Goal: Task Accomplishment & Management: Use online tool/utility

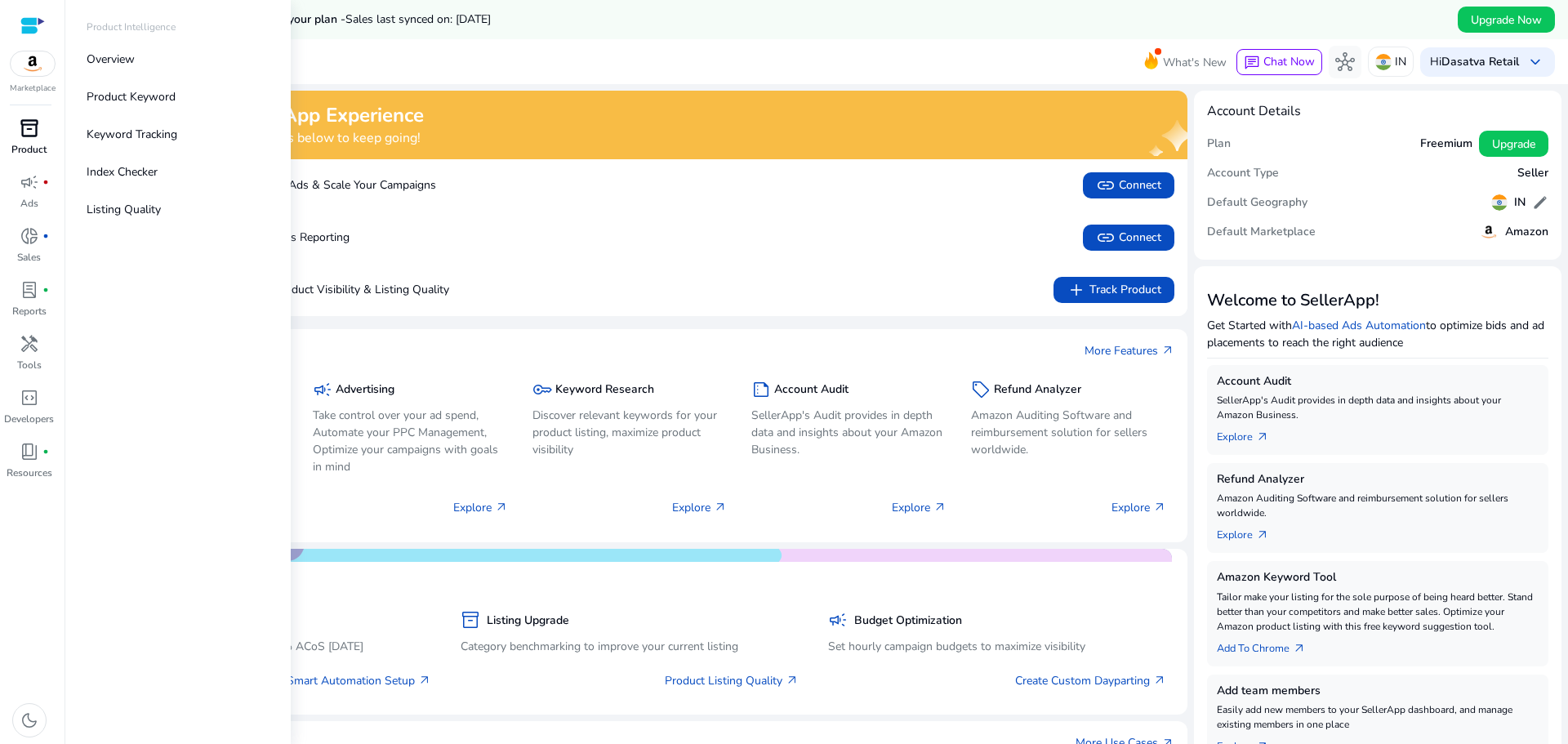
click at [29, 141] on link "inventory_2 Product" at bounding box center [29, 142] width 58 height 54
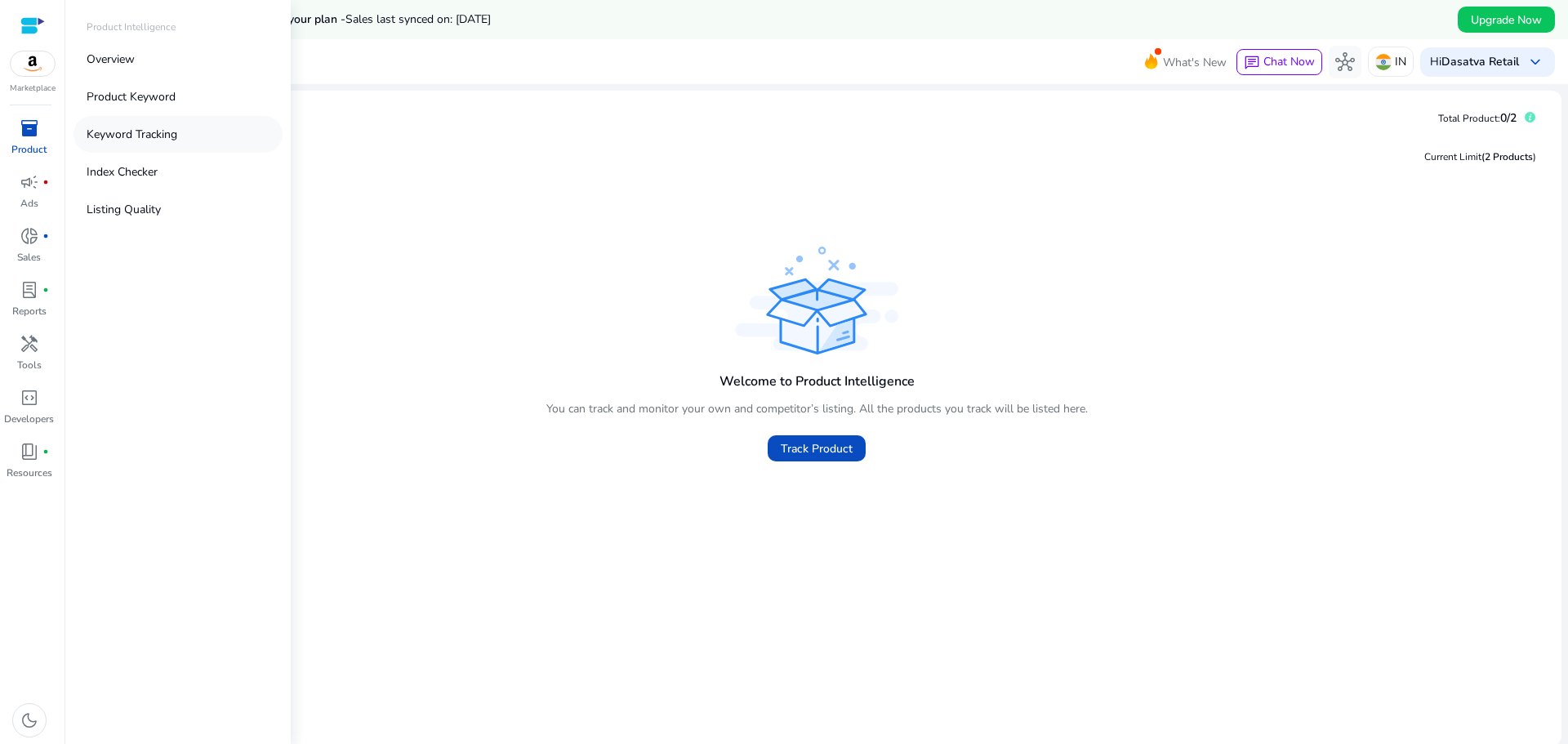
click at [108, 134] on p "Keyword Tracking" at bounding box center [131, 134] width 90 height 17
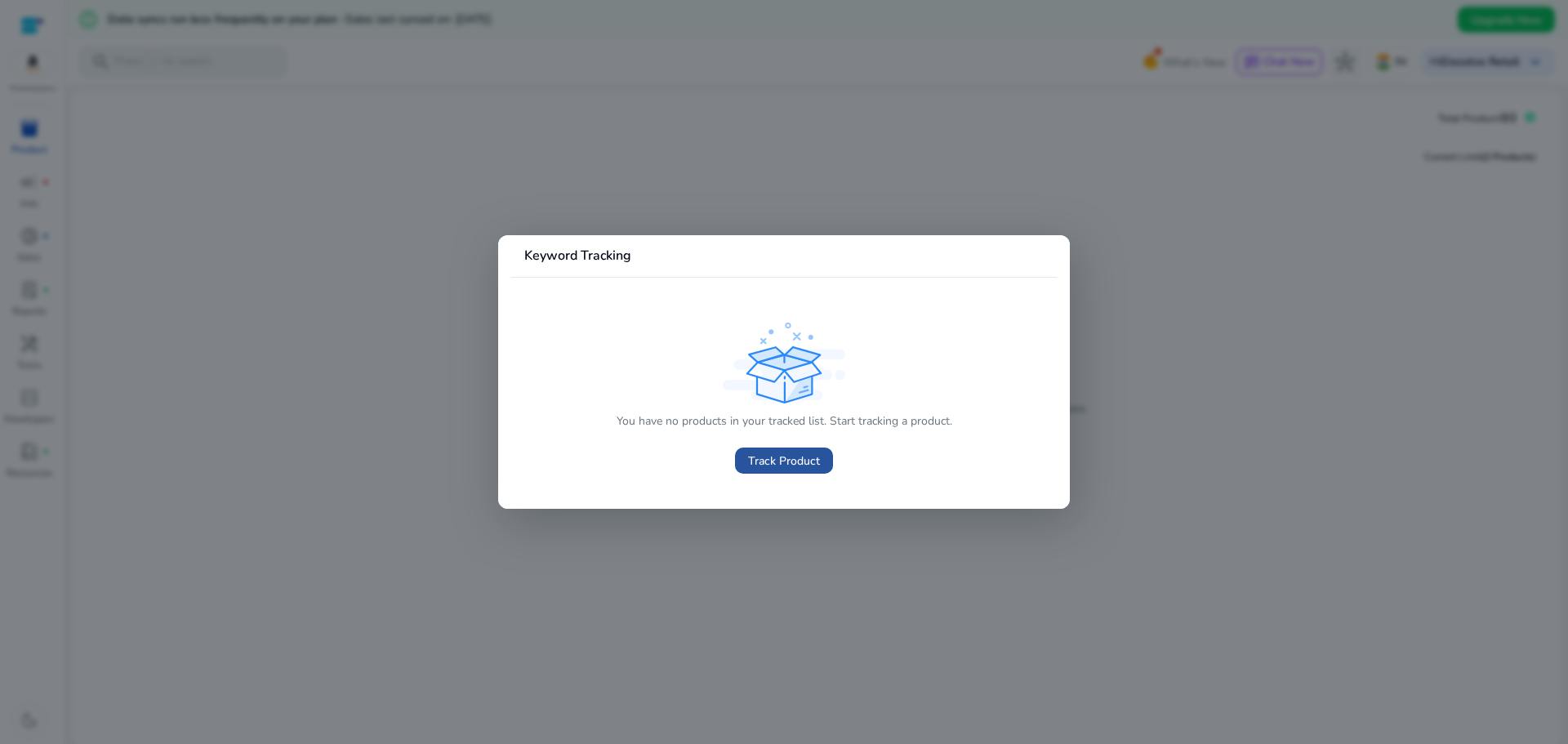
click at [770, 461] on span "Track Product" at bounding box center [784, 461] width 72 height 17
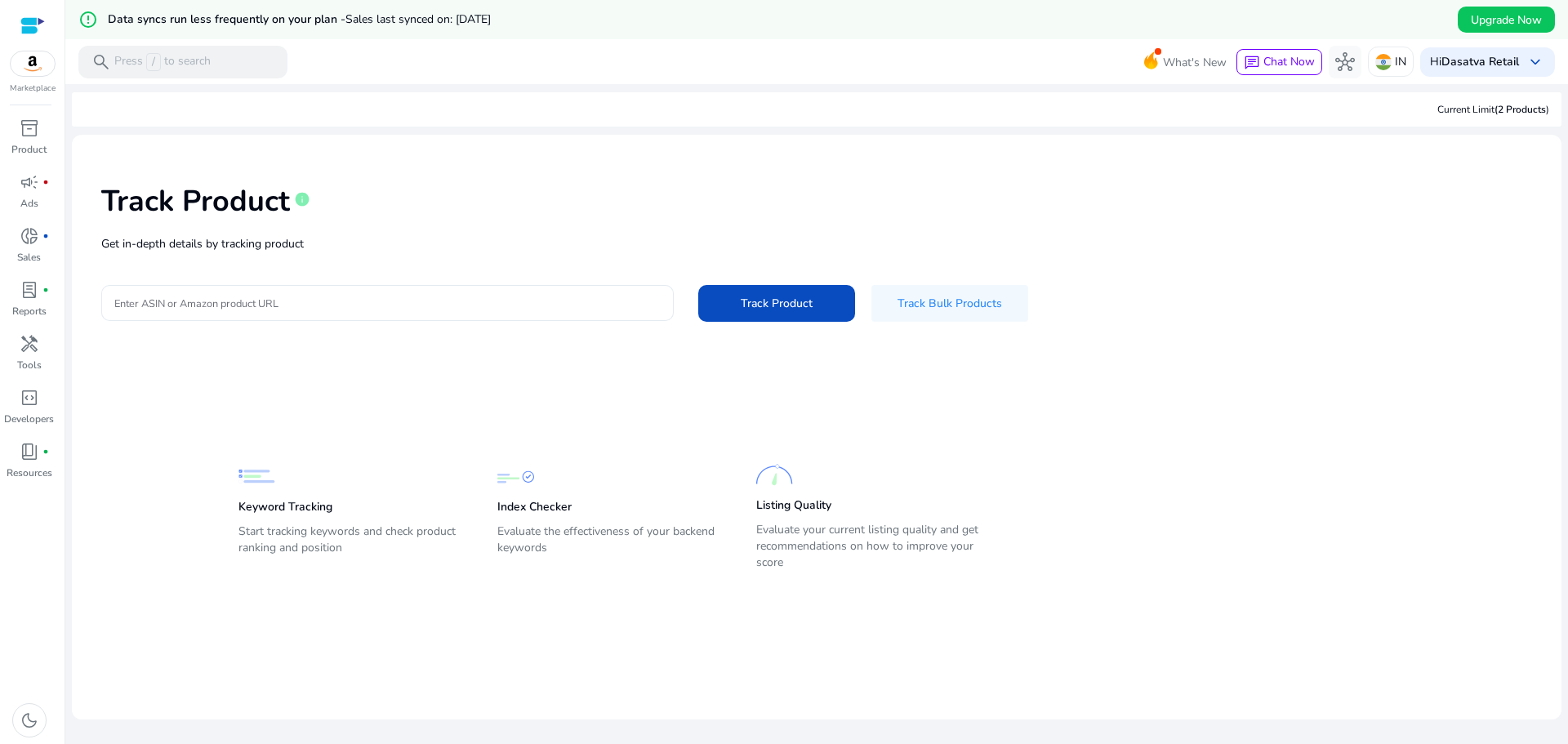
click at [310, 301] on input "Enter ASIN or Amazon product URL" at bounding box center [387, 303] width 547 height 18
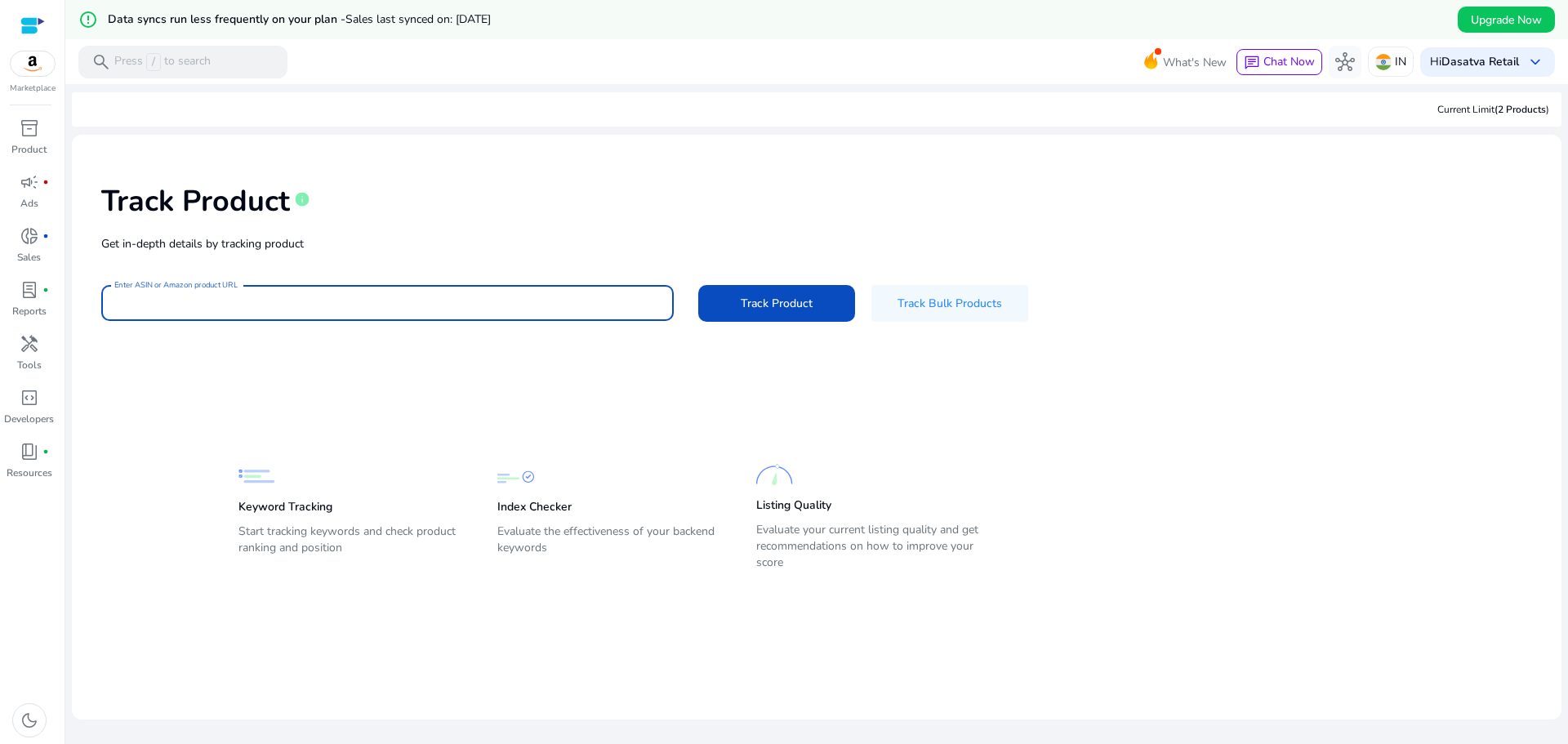
click at [561, 432] on app-static-section-before-action "Keyword Tracking Start tracking keywords and check product ranking and position…" at bounding box center [805, 486] width 1132 height 181
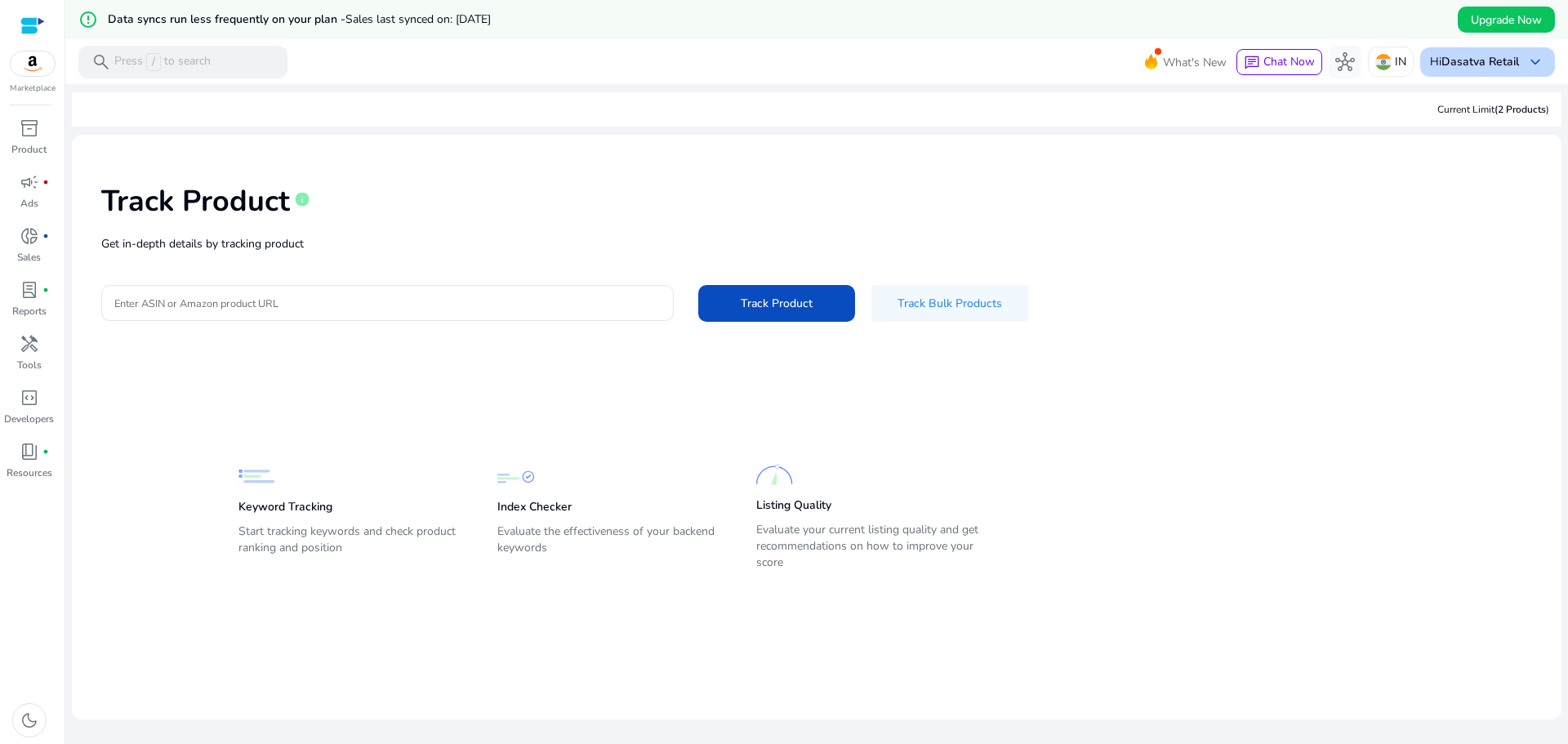
click at [1453, 64] on b "Dasatva Retail" at bounding box center [1479, 61] width 78 height 15
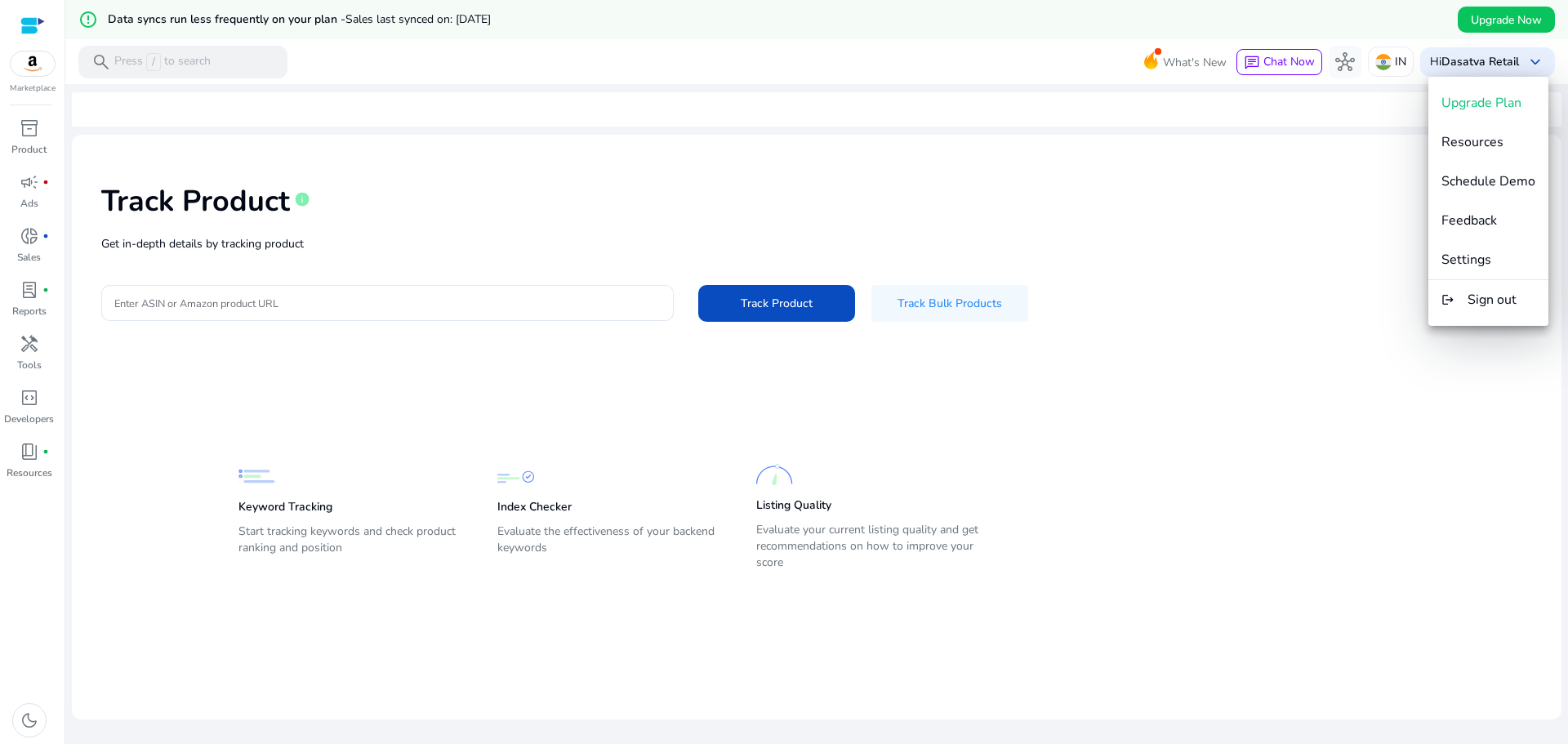
click at [1227, 168] on div at bounding box center [784, 372] width 1568 height 744
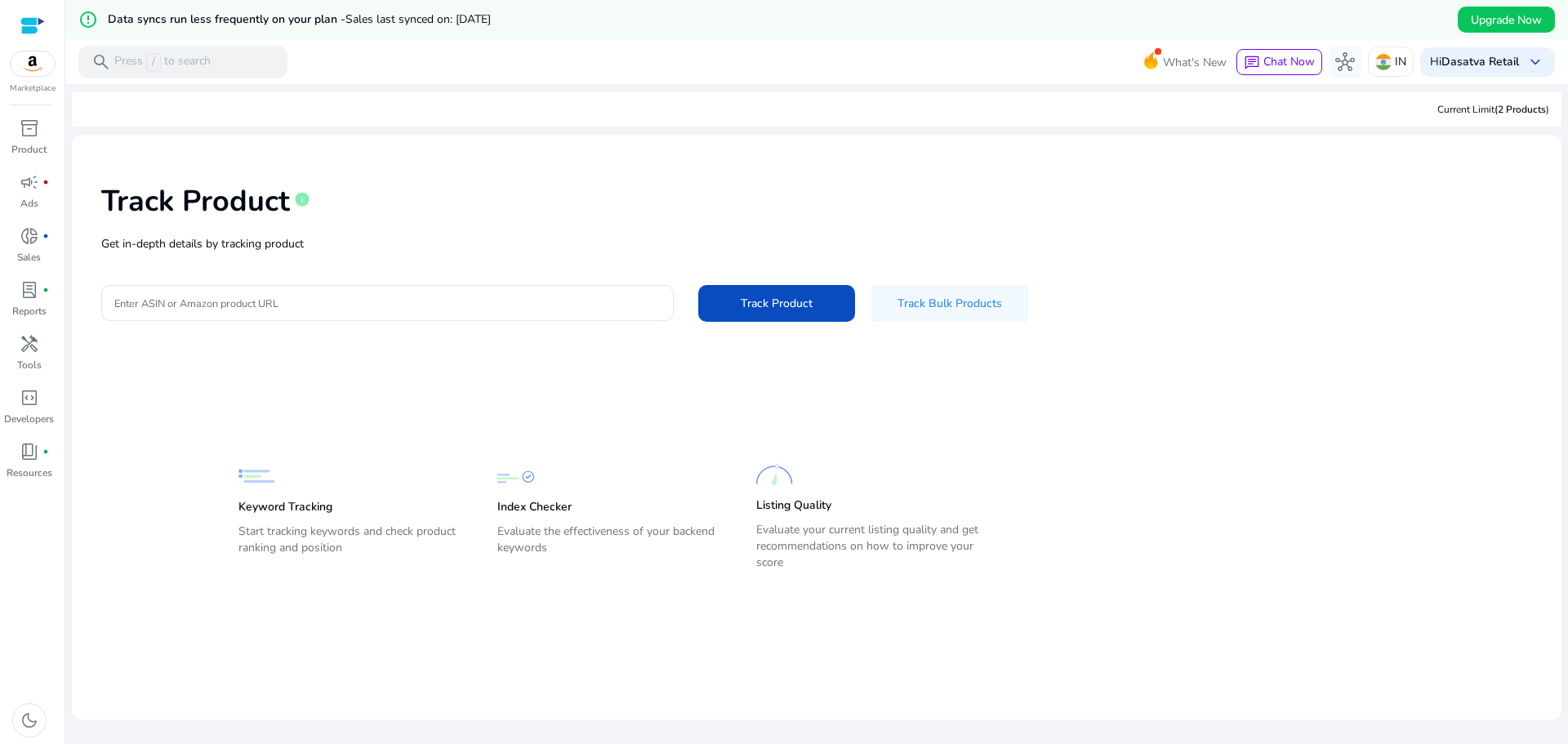
click at [36, 24] on div at bounding box center [32, 25] width 24 height 19
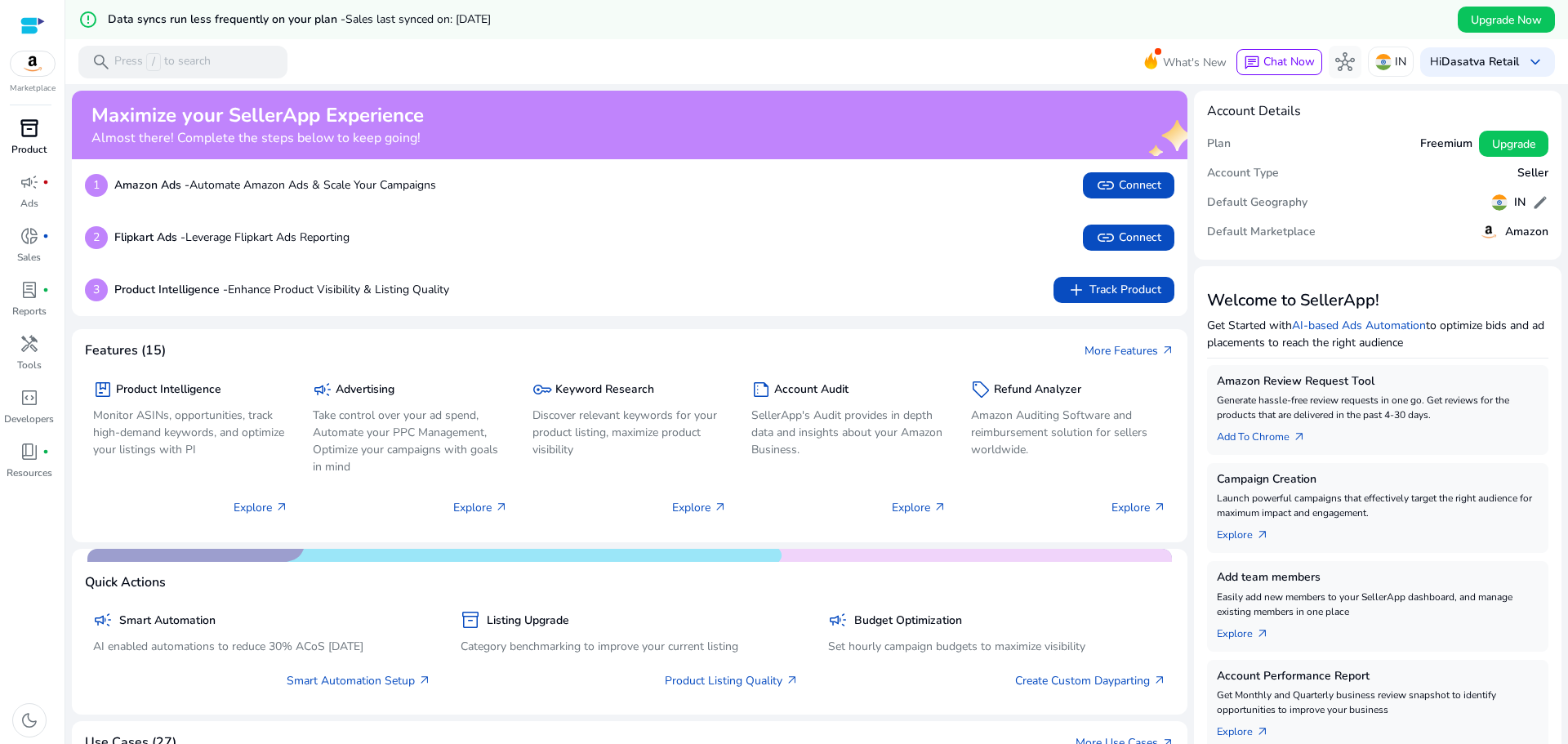
click at [35, 137] on span "inventory_2" at bounding box center [30, 128] width 20 height 20
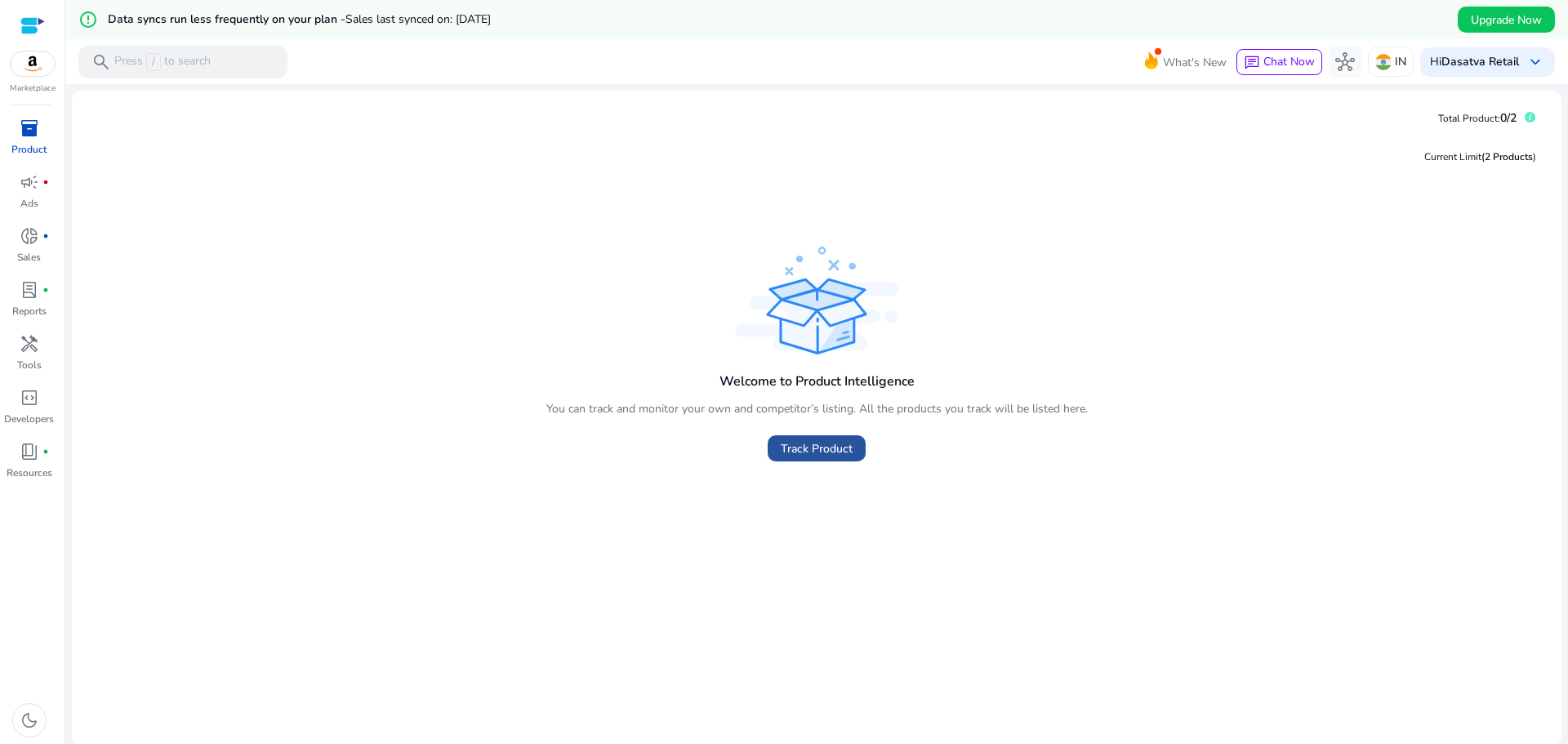
click at [823, 455] on span "Track Product" at bounding box center [817, 448] width 72 height 17
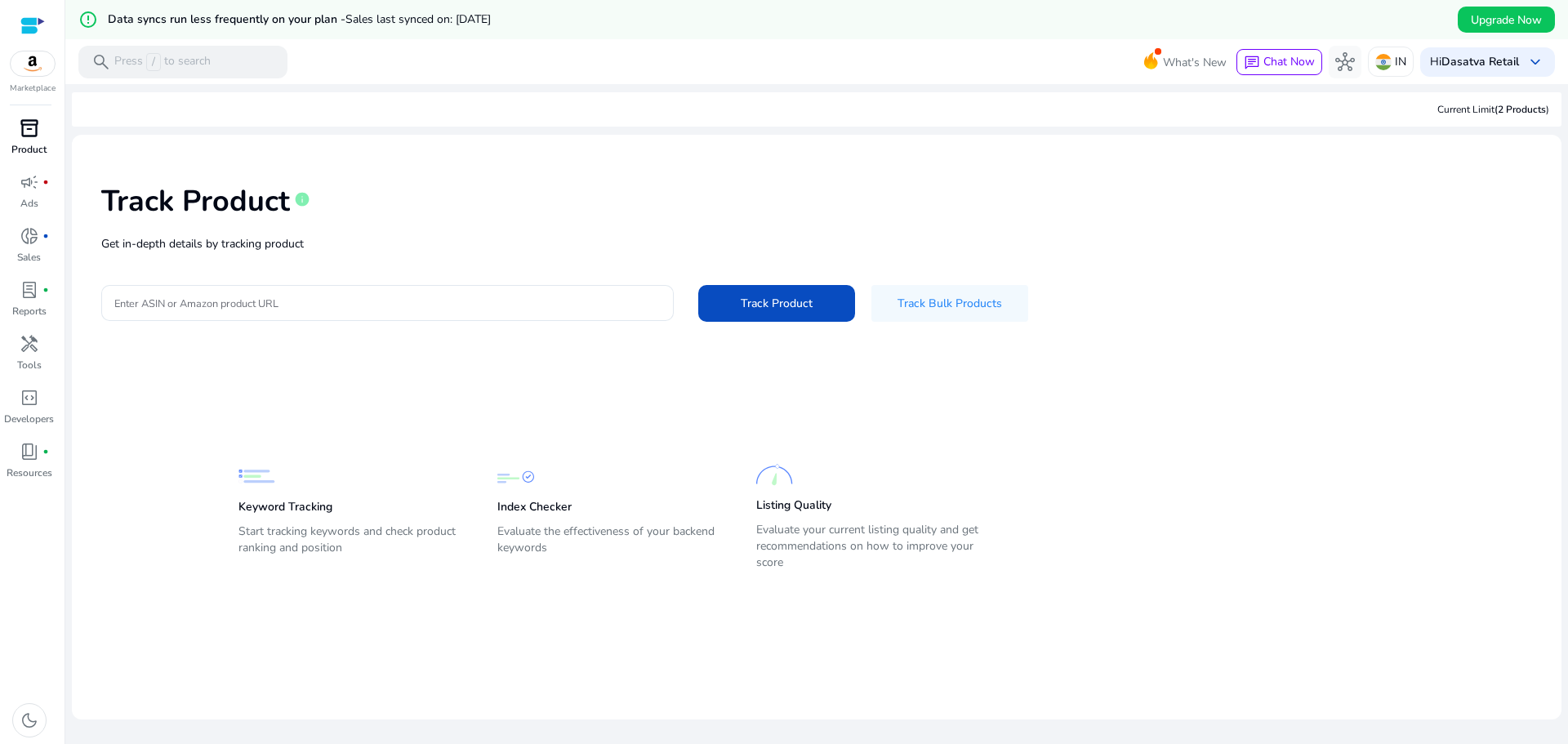
click at [500, 331] on div "Track Product info Get in-depth details by tracking product Enter ASIN or Amazo…" at bounding box center [817, 250] width 1463 height 207
click at [480, 309] on input "Enter ASIN or Amazon product URL" at bounding box center [387, 303] width 547 height 18
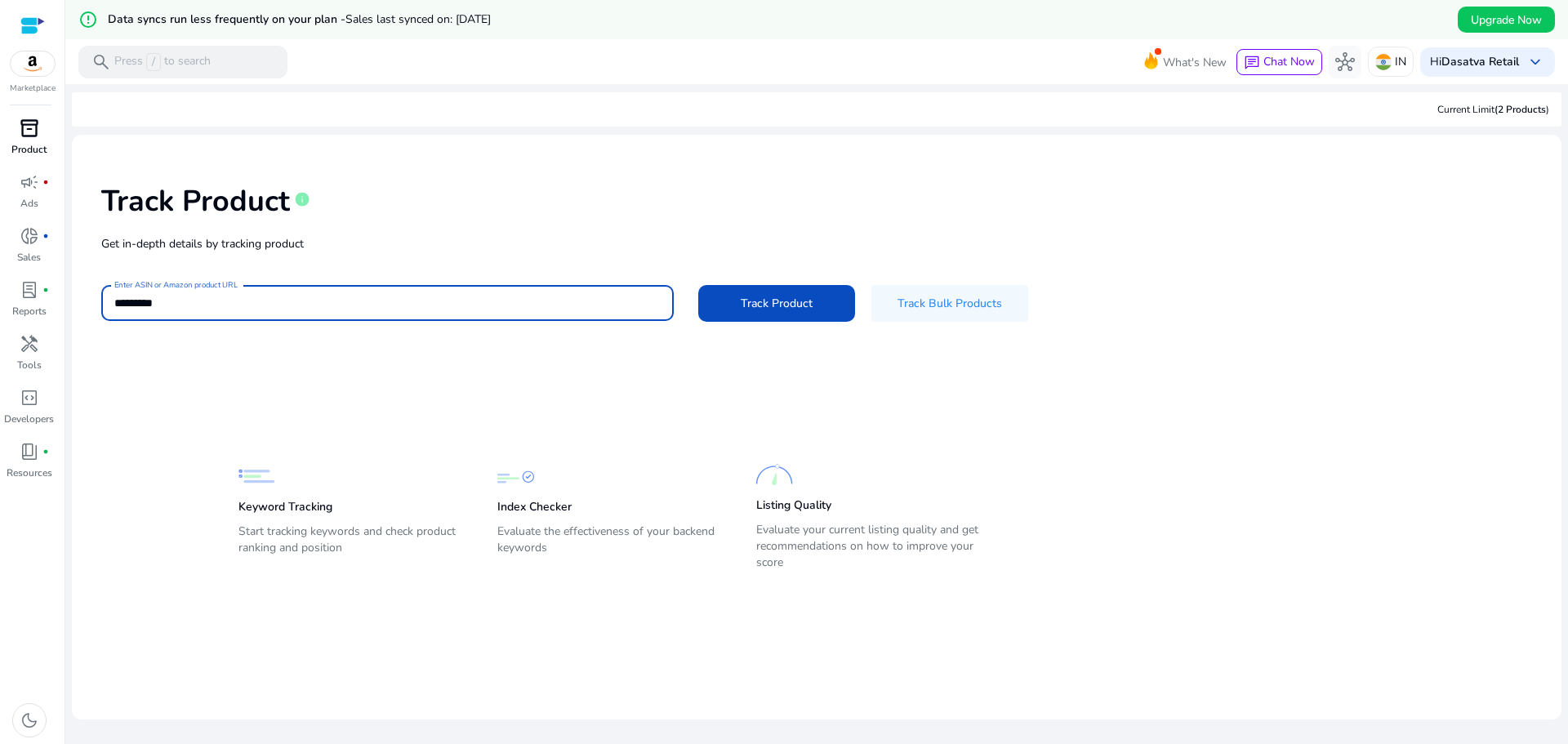
click at [699, 285] on button "Track Product" at bounding box center [776, 303] width 157 height 37
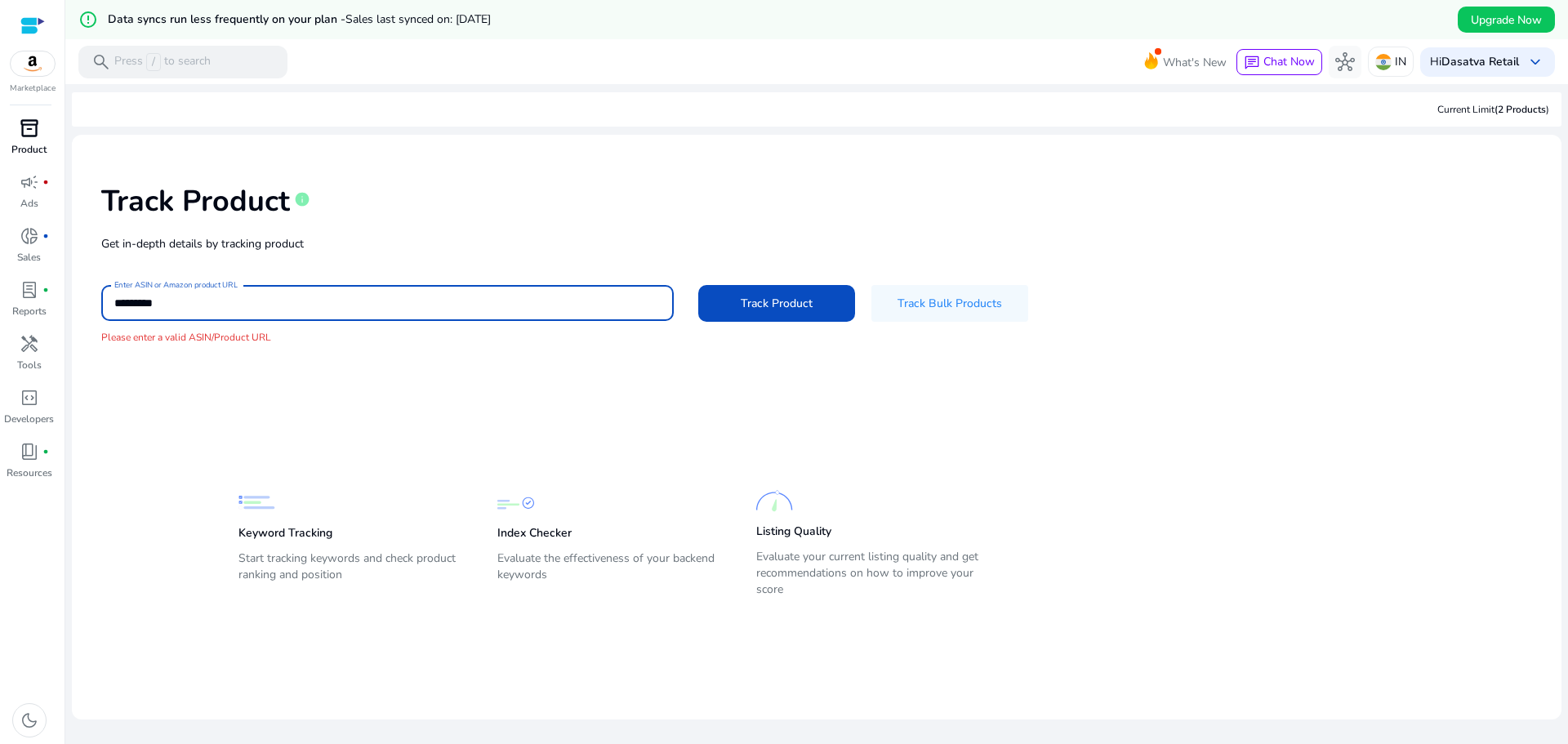
click at [470, 285] on div "*********" at bounding box center [387, 303] width 547 height 36
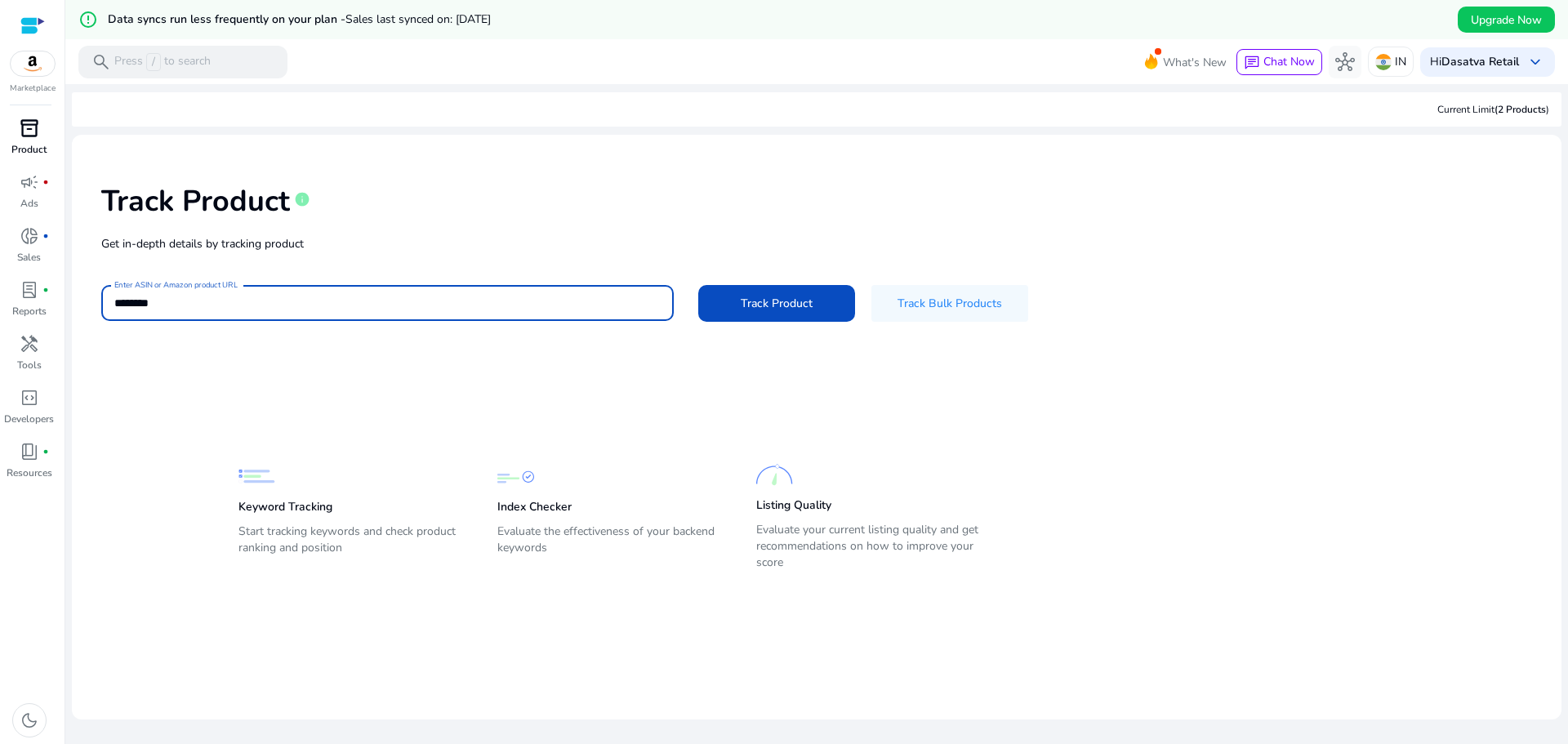
click at [699, 285] on button "Track Product" at bounding box center [776, 303] width 157 height 37
type input "*"
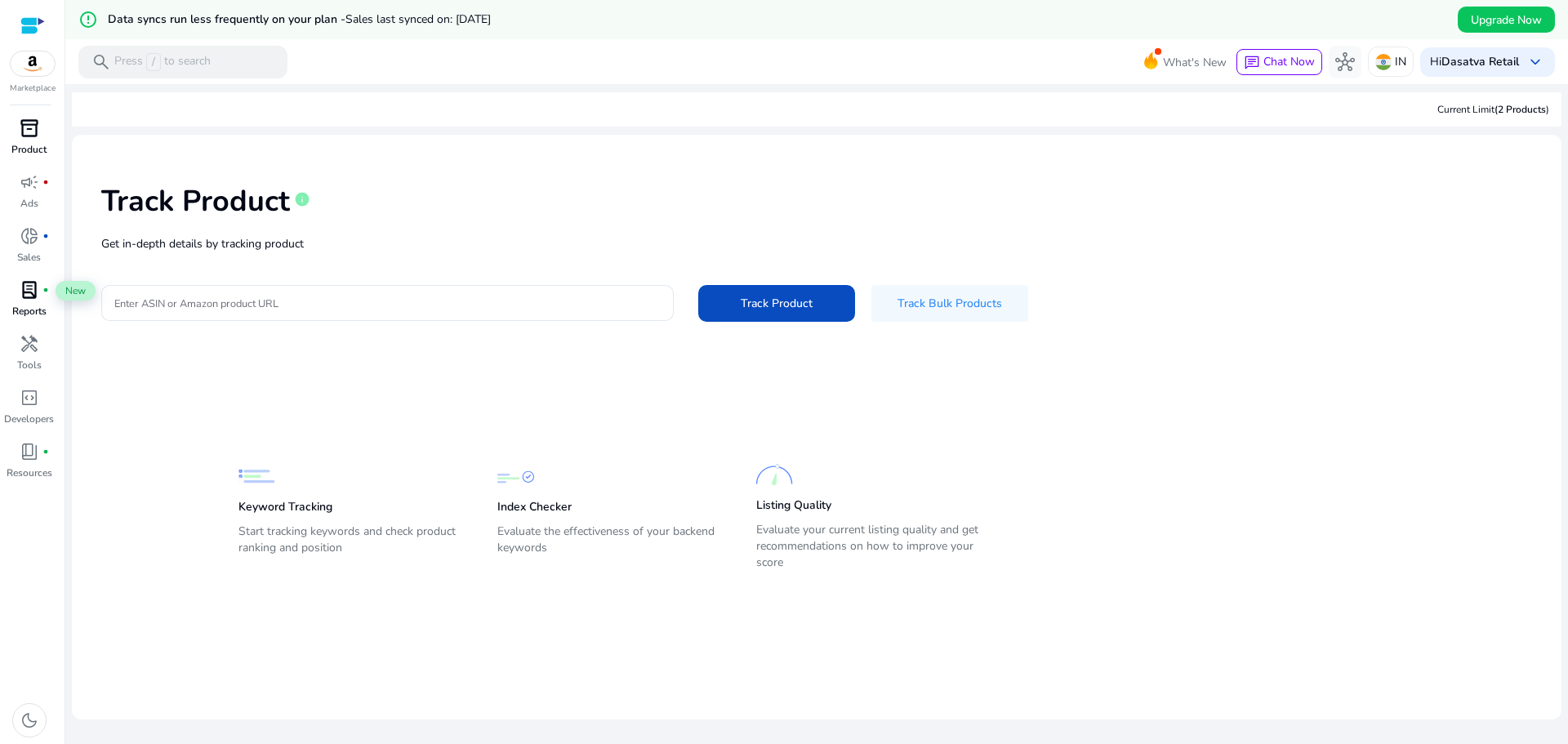
click at [43, 292] on span "fiber_manual_record" at bounding box center [45, 289] width 6 height 6
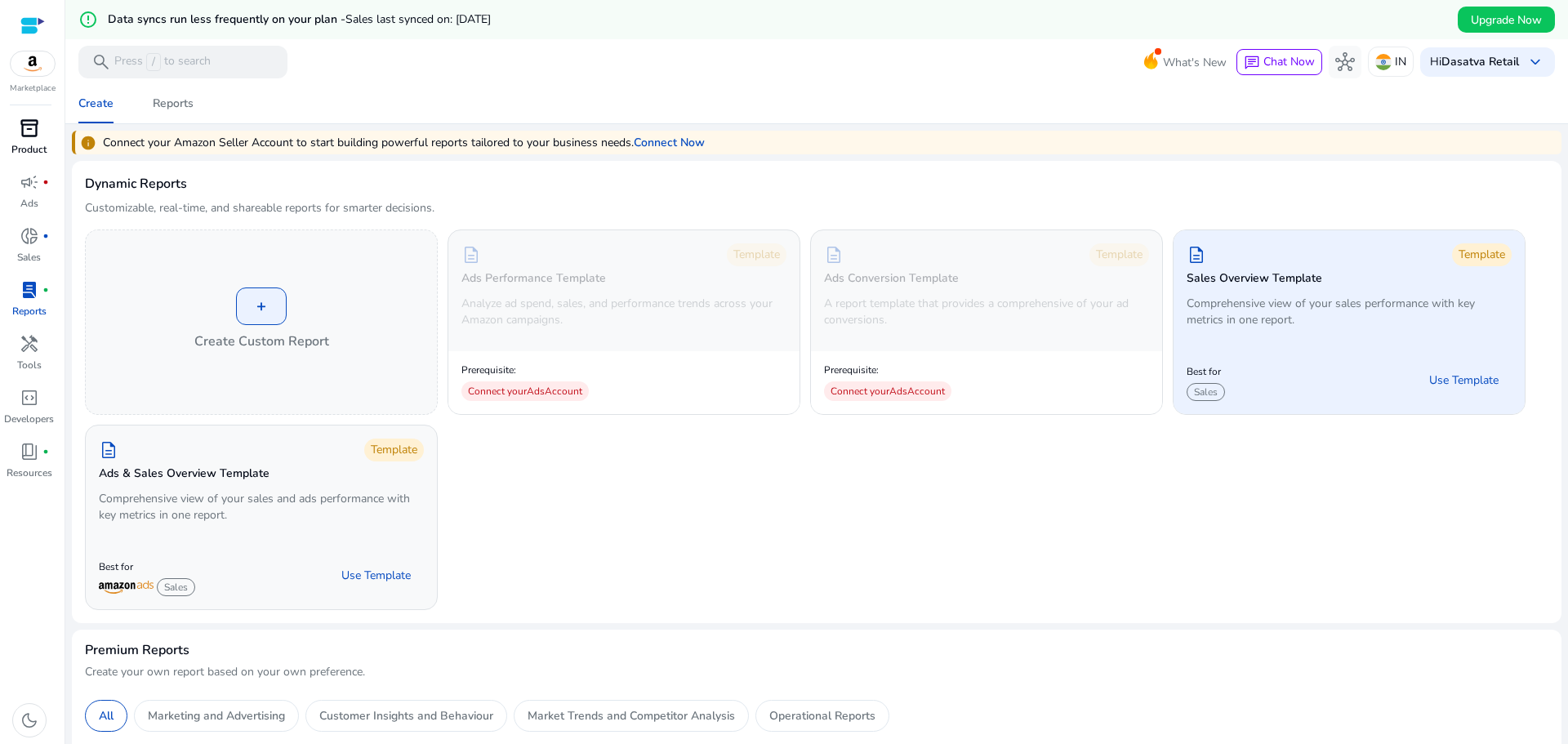
click at [1332, 349] on div "Best for Sales Use Template" at bounding box center [1349, 380] width 352 height 68
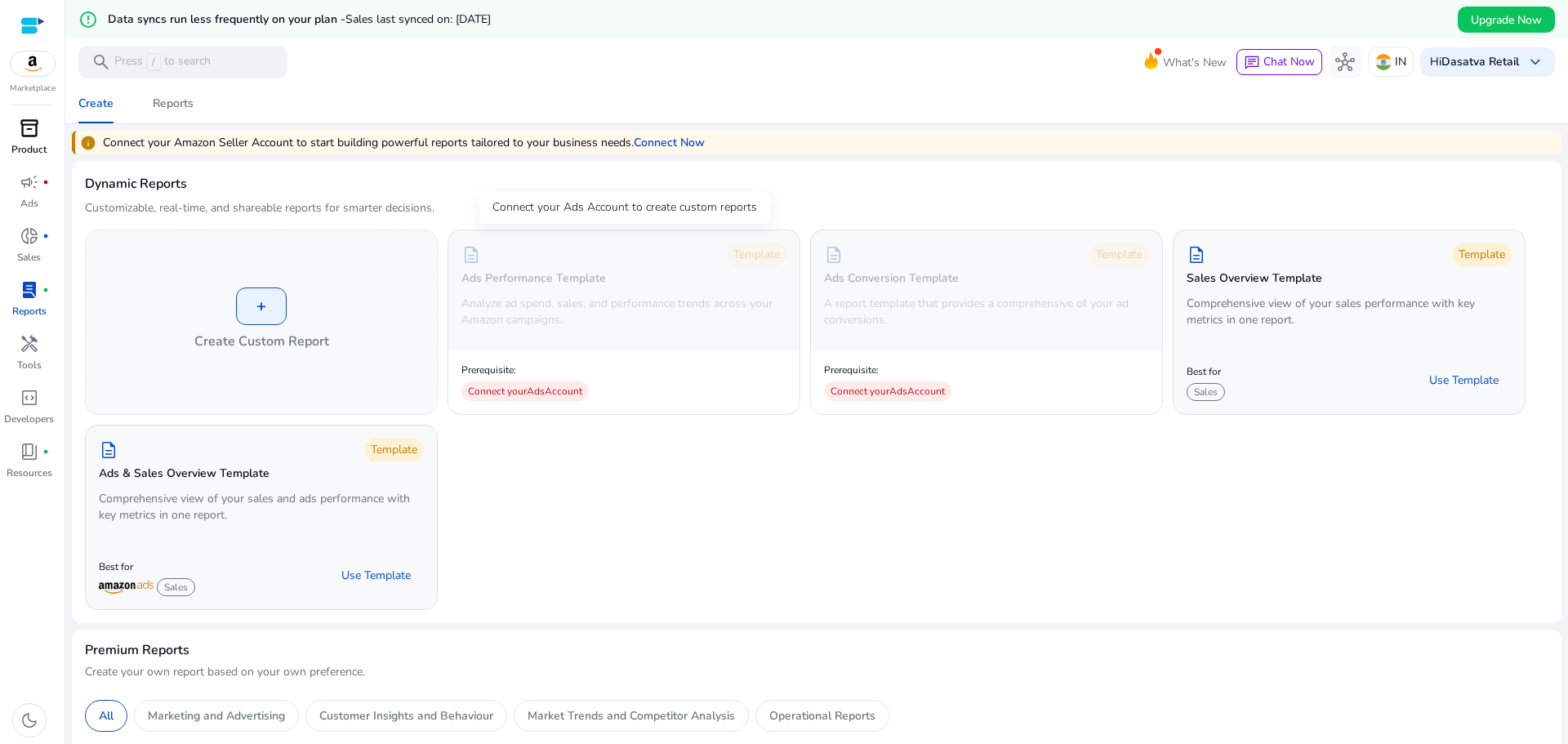
scroll to position [326, 0]
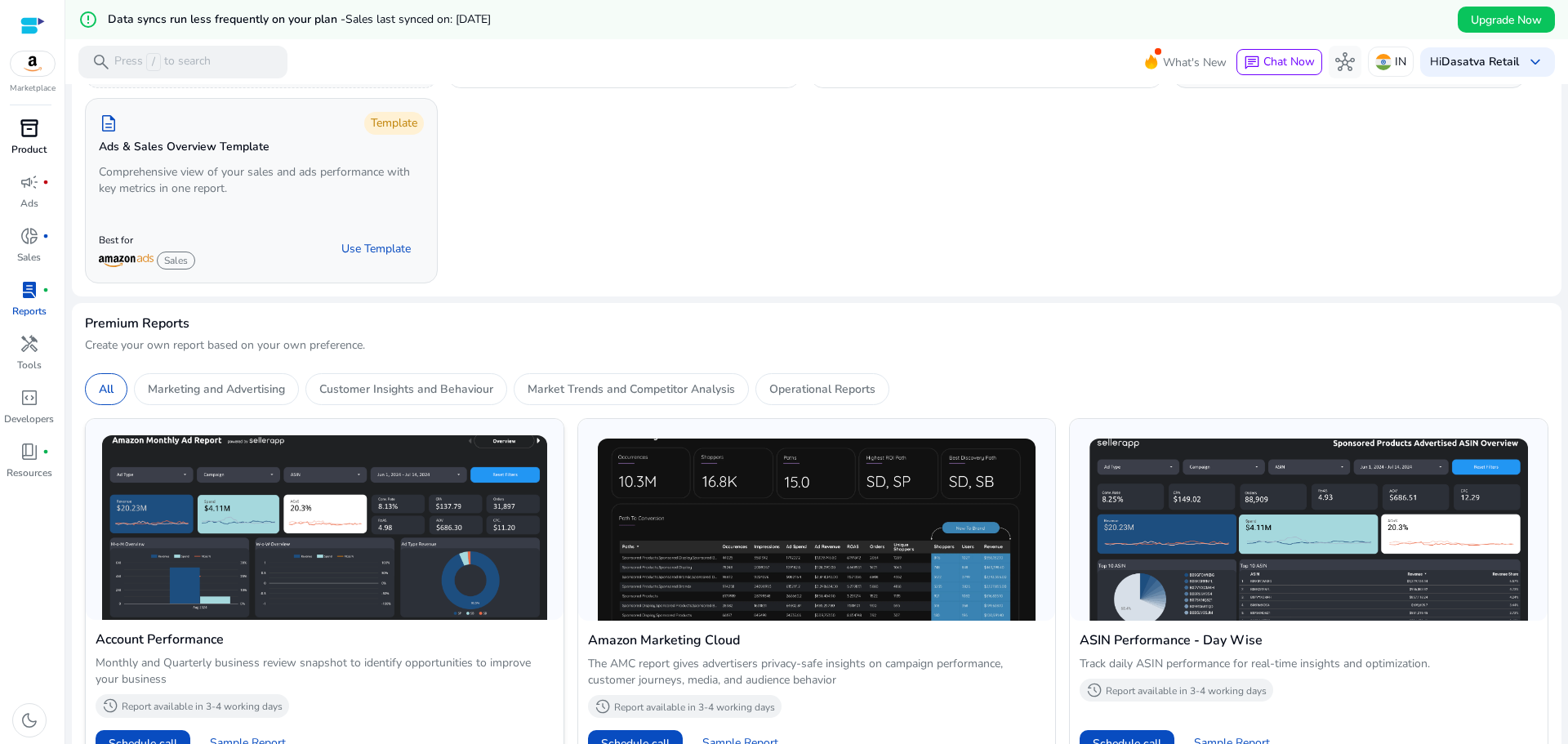
click at [437, 500] on img at bounding box center [325, 528] width 445 height 184
click at [303, 520] on img at bounding box center [325, 528] width 445 height 184
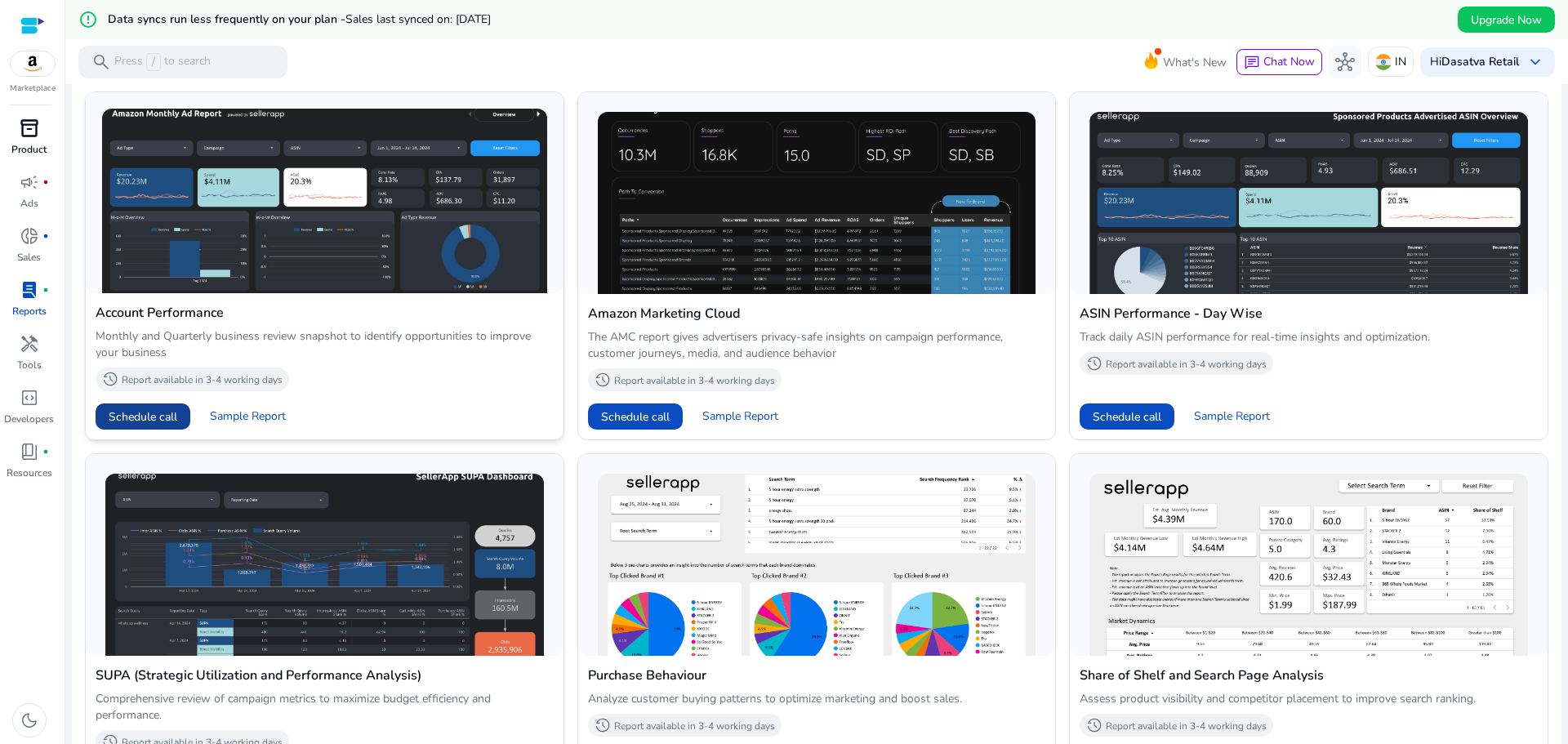
click at [161, 413] on span "Schedule call" at bounding box center [142, 416] width 69 height 17
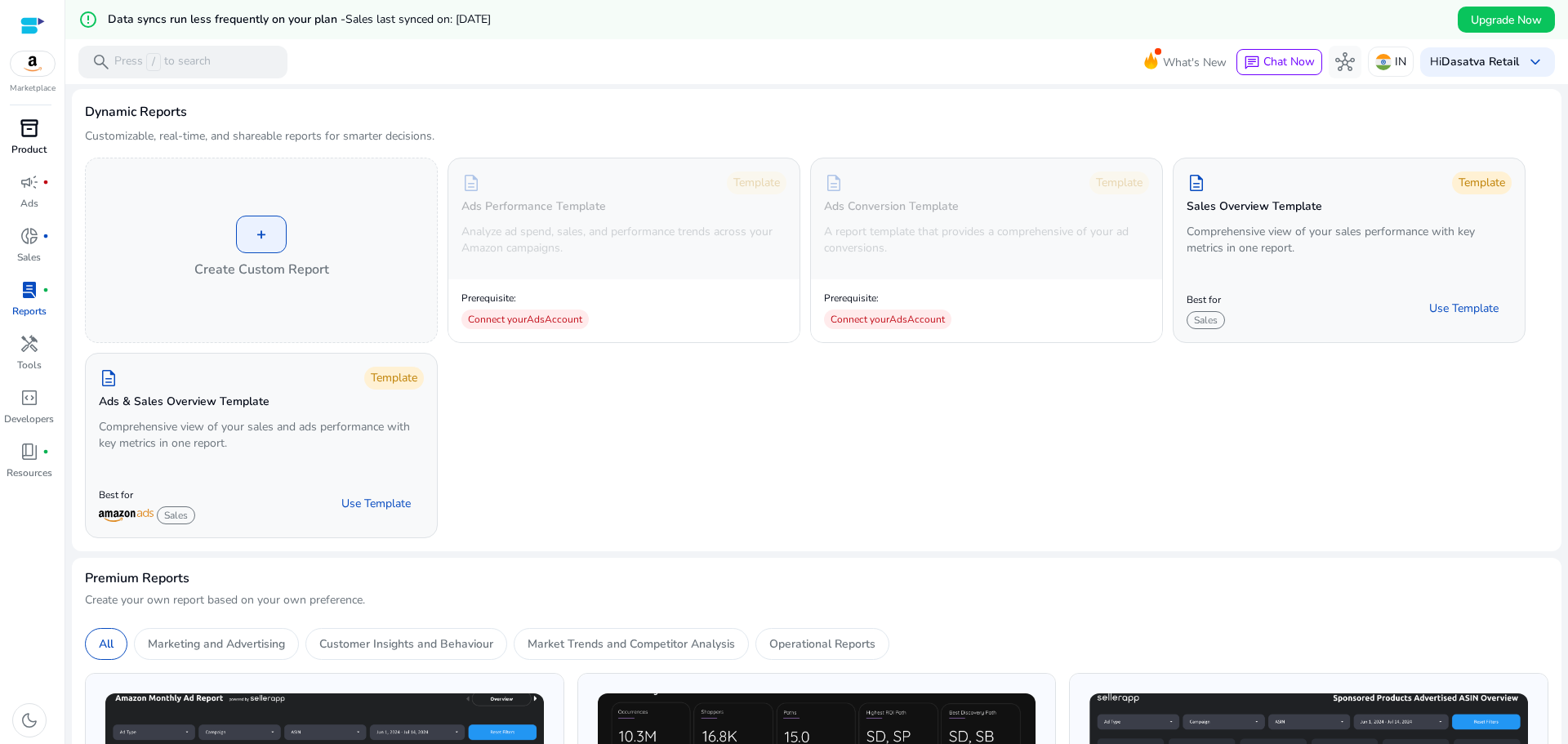
scroll to position [0, 0]
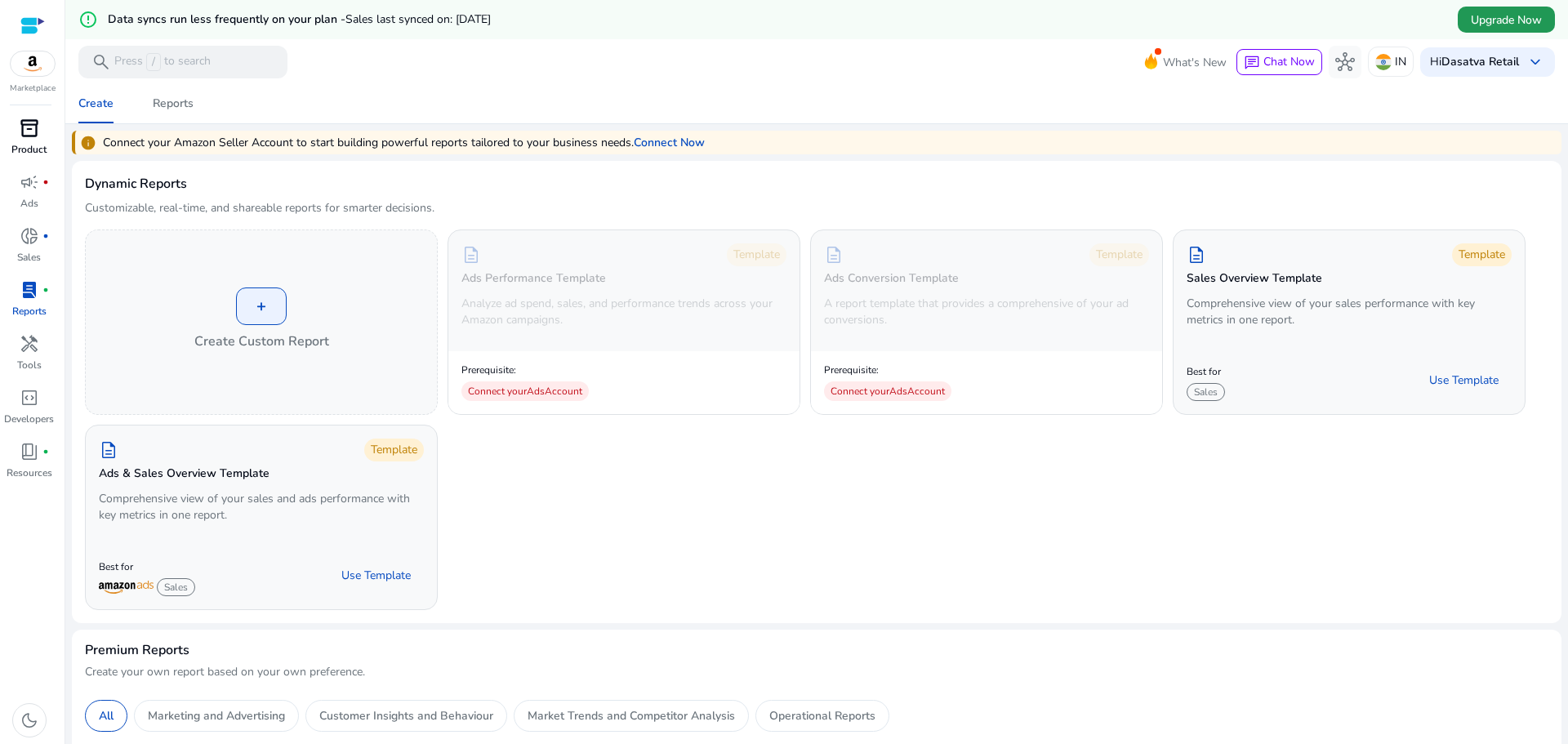
click at [1477, 23] on span "Upgrade Now" at bounding box center [1505, 20] width 71 height 17
click at [24, 123] on span "inventory_2" at bounding box center [30, 128] width 20 height 20
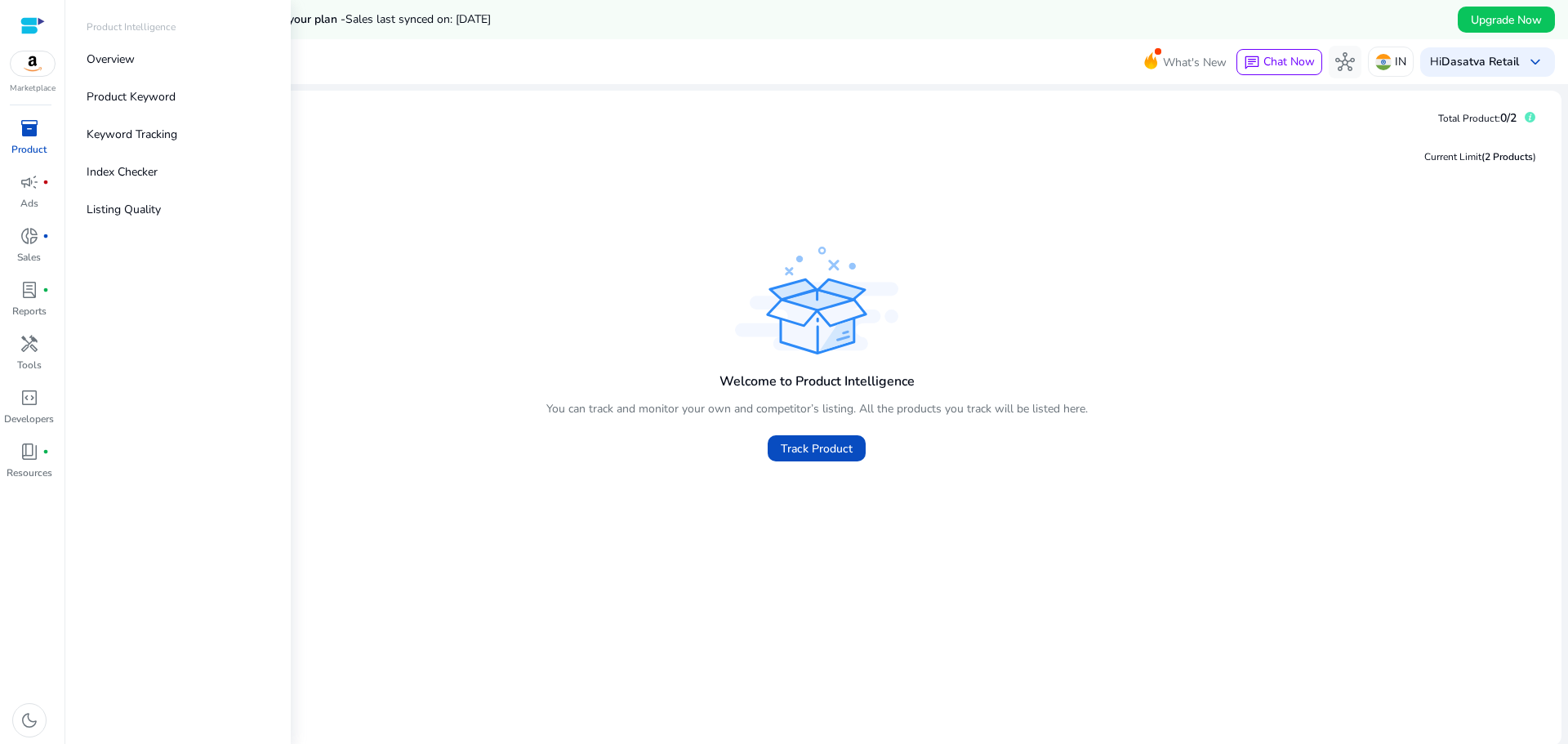
click at [35, 67] on img at bounding box center [32, 63] width 44 height 24
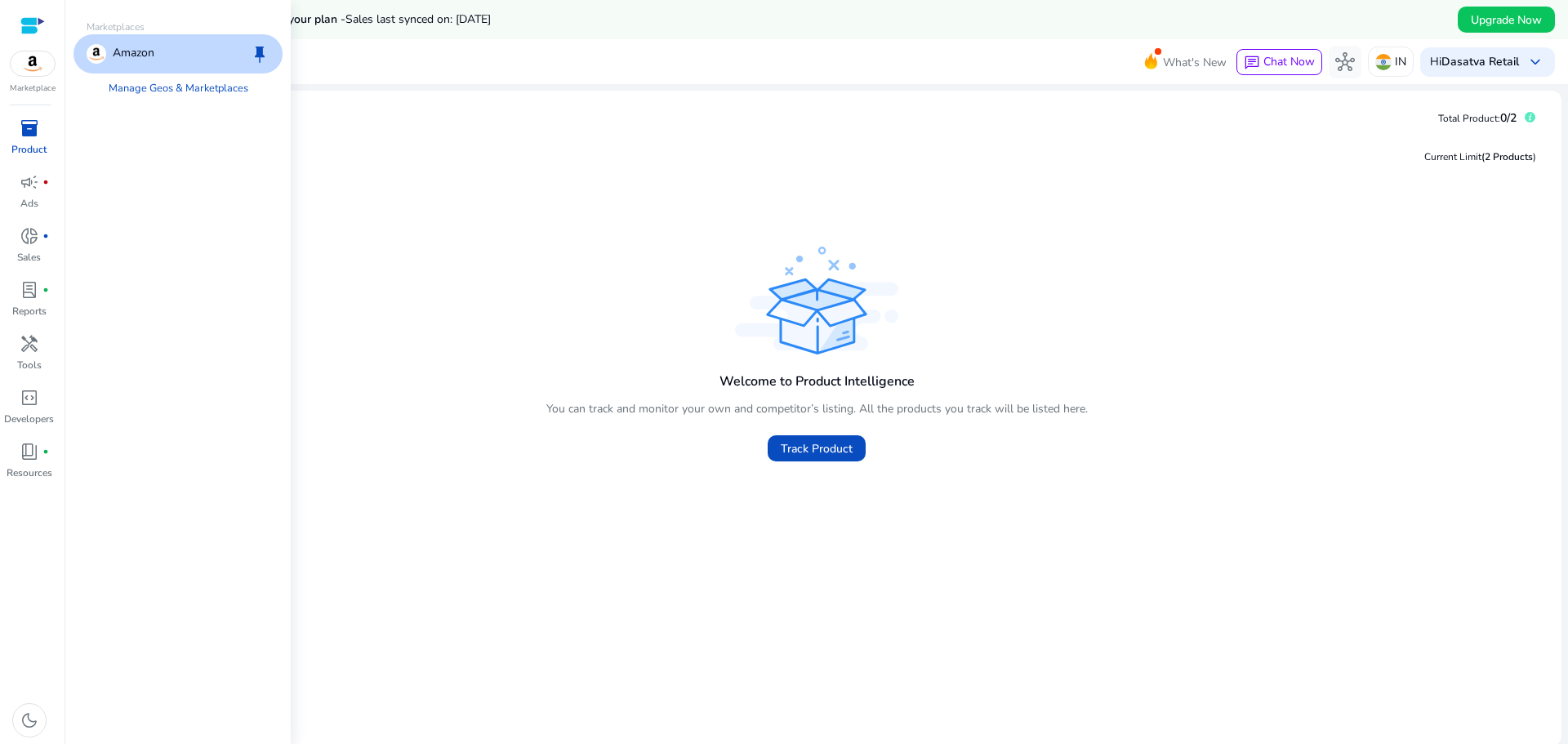
click at [140, 47] on p "Amazon" at bounding box center [133, 54] width 42 height 20
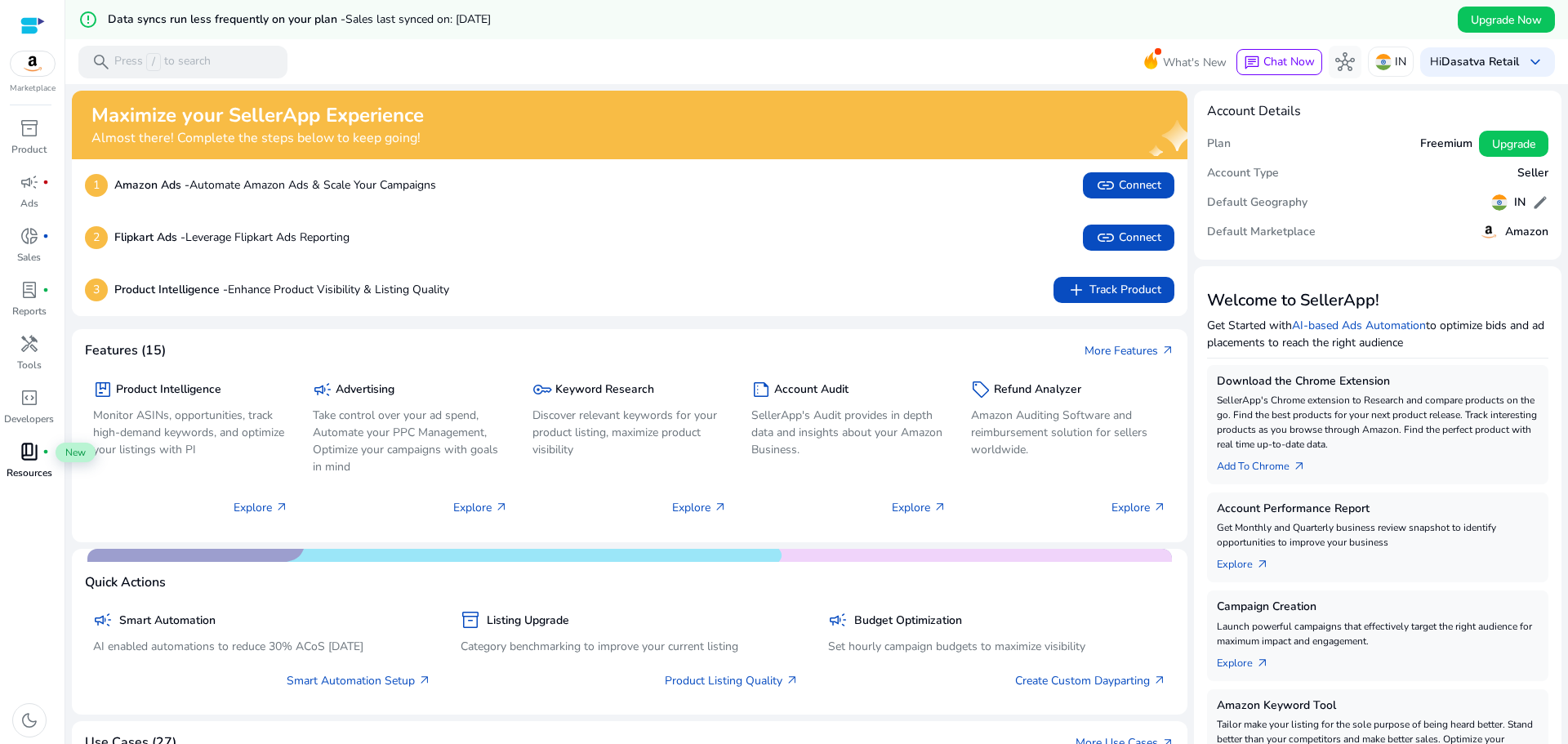
click at [34, 459] on span "book_4" at bounding box center [30, 452] width 20 height 20
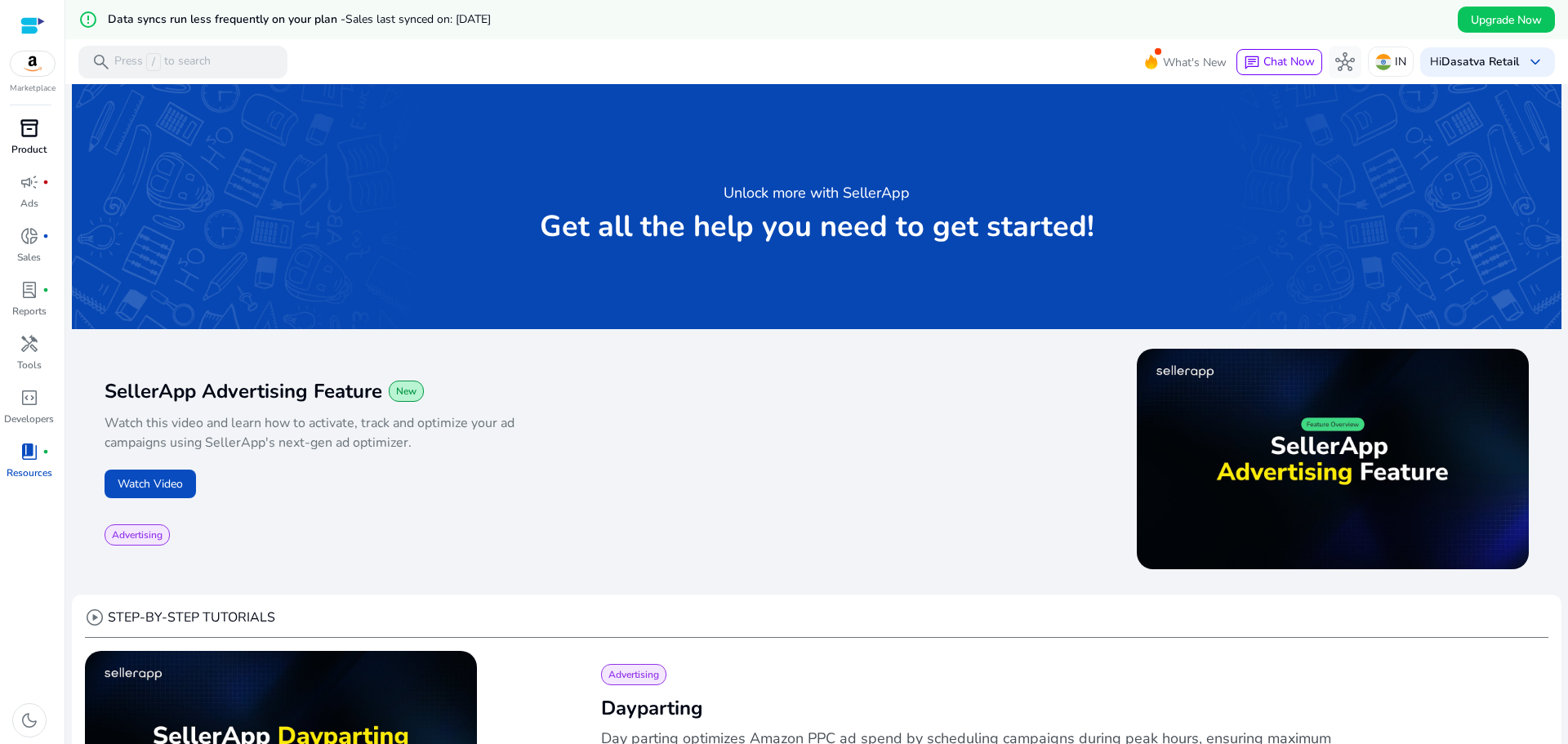
click at [47, 131] on div "inventory_2" at bounding box center [29, 128] width 46 height 26
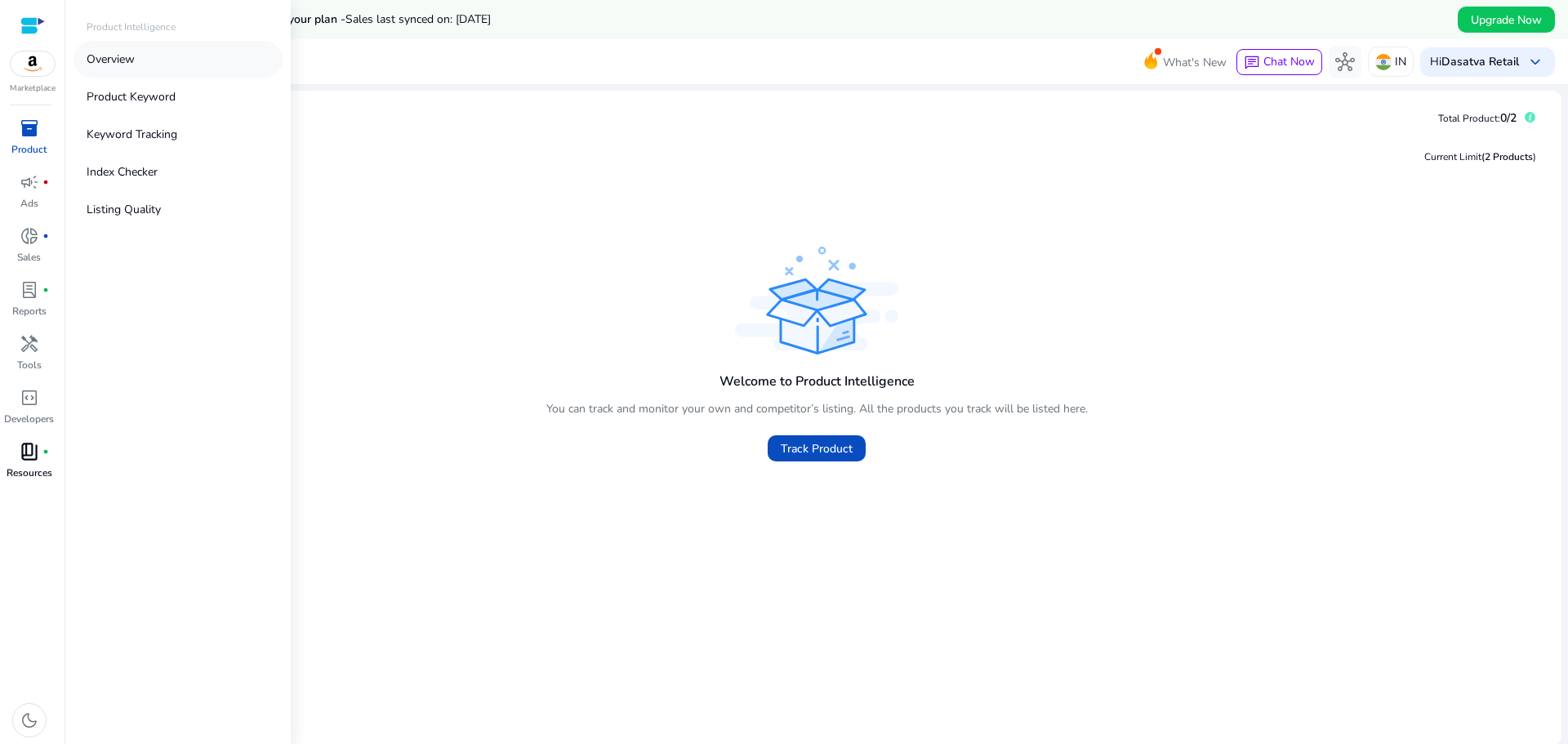
click at [162, 67] on link "Overview" at bounding box center [178, 59] width 209 height 37
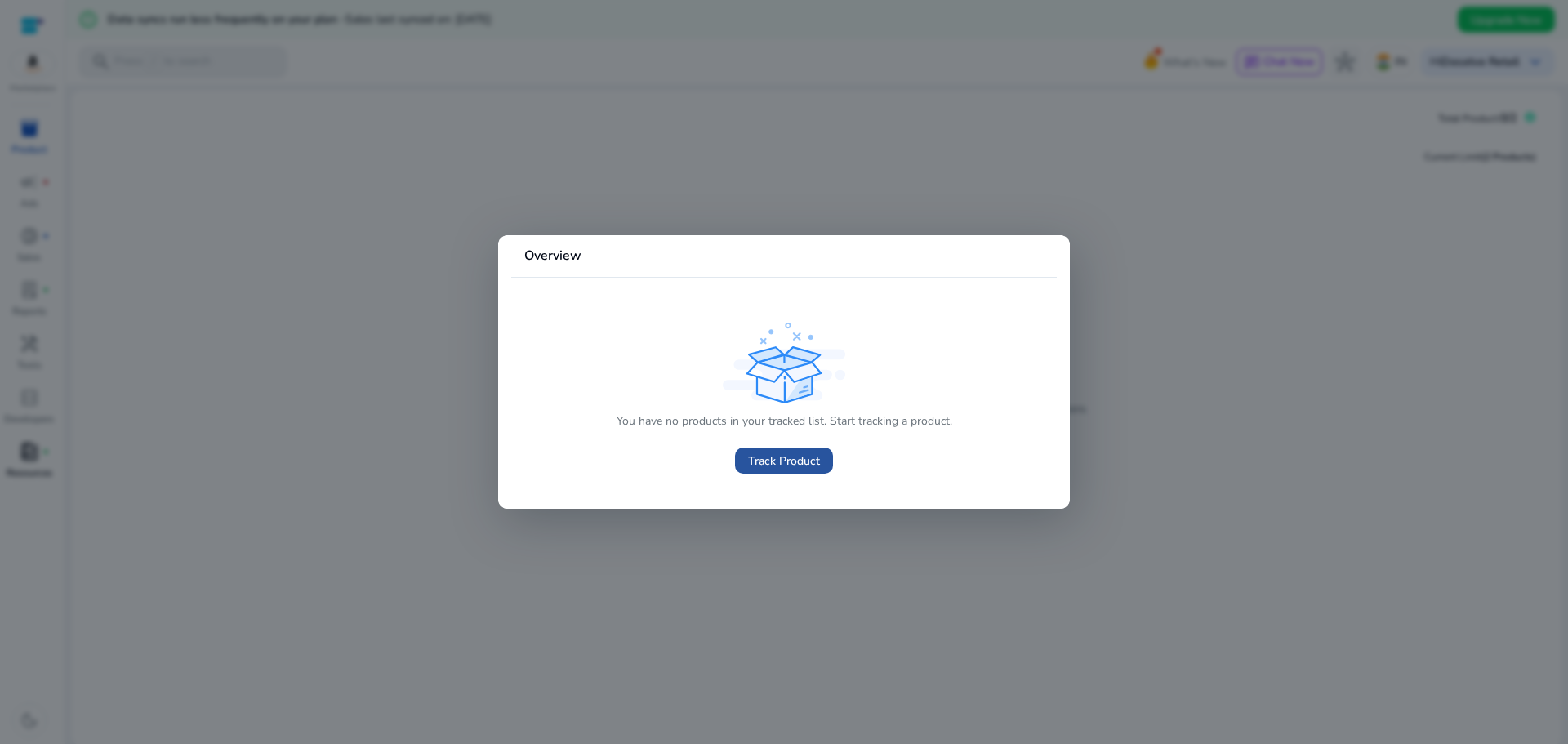
click at [775, 455] on span "Track Product" at bounding box center [784, 461] width 72 height 17
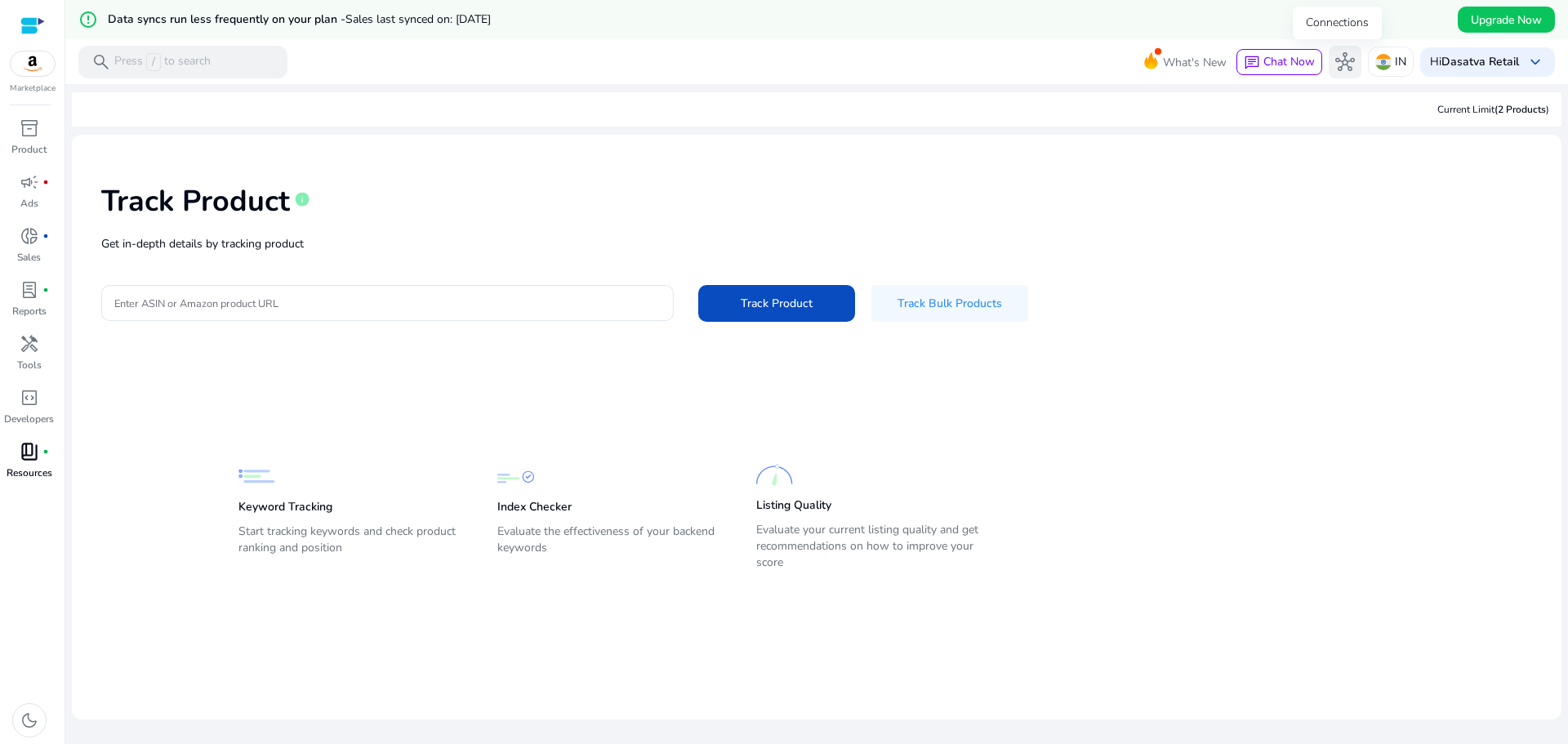
click at [1338, 76] on button "hub" at bounding box center [1344, 62] width 33 height 33
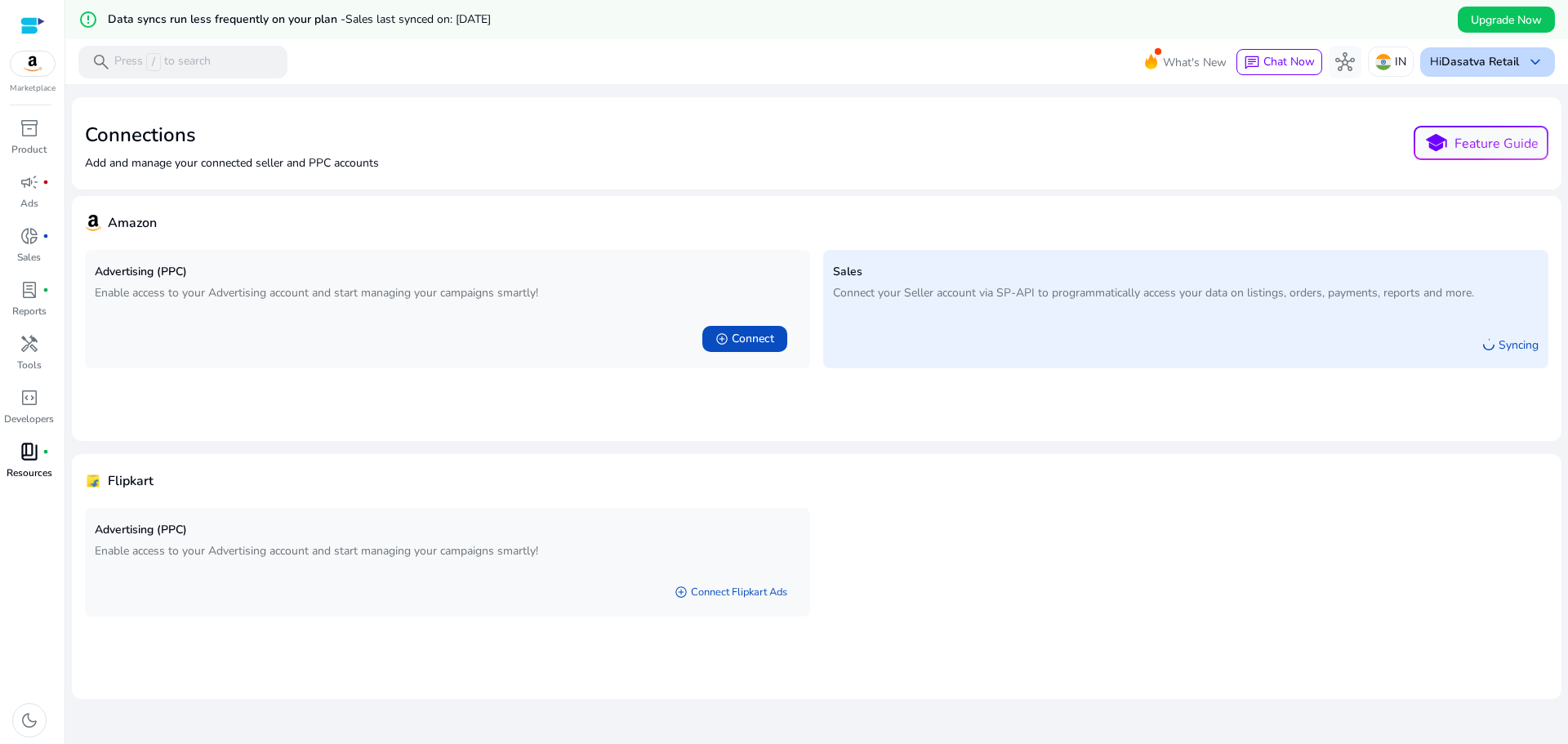
click at [1479, 61] on b "Dasatva Retail" at bounding box center [1479, 61] width 78 height 15
